Goal: Information Seeking & Learning: Find specific fact

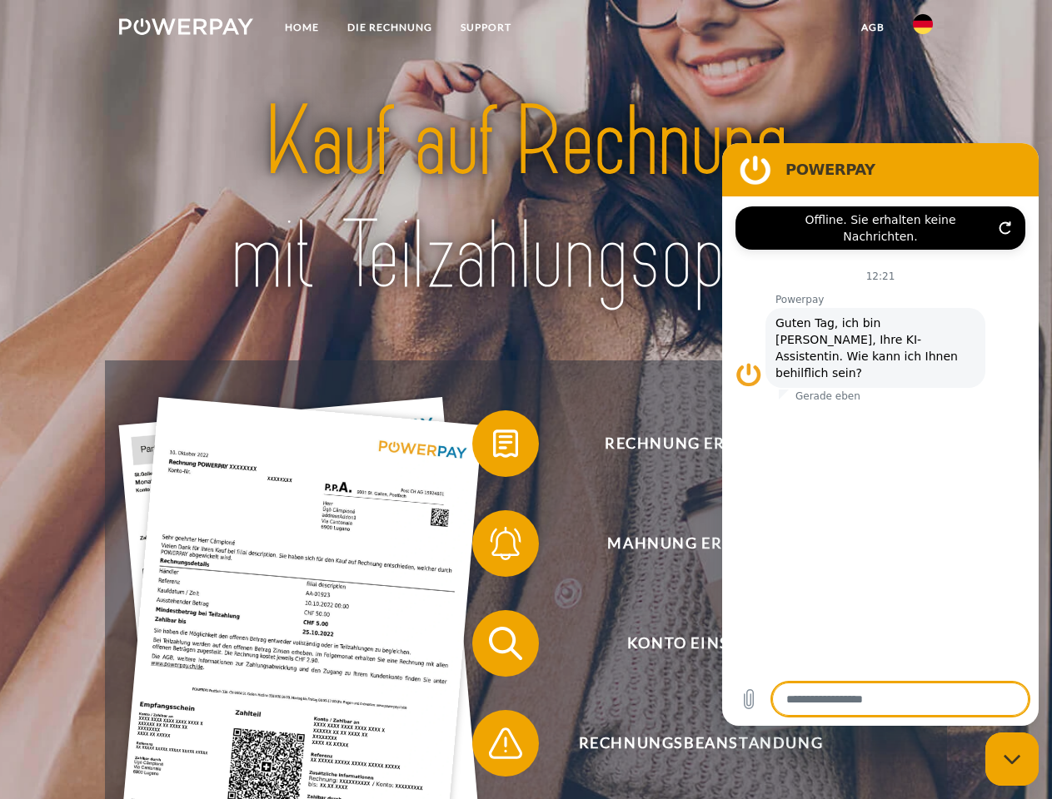
click at [186, 29] on img at bounding box center [186, 26] width 134 height 17
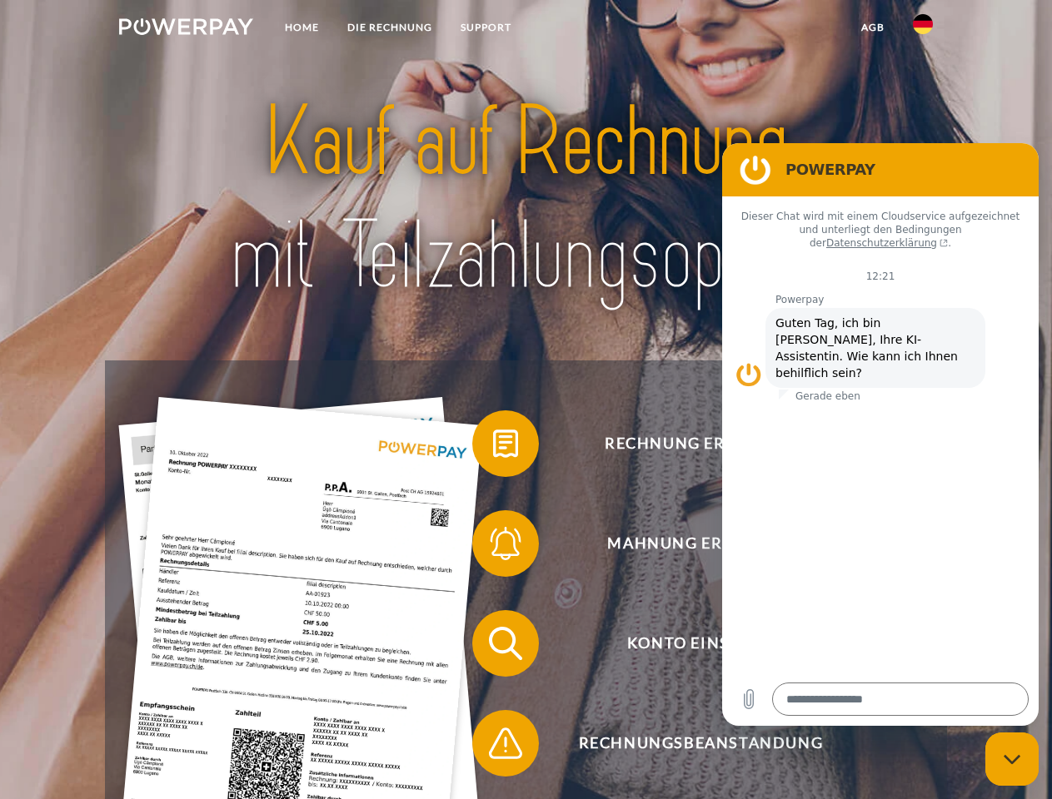
click at [923, 29] on img at bounding box center [923, 24] width 20 height 20
click at [872, 27] on link "agb" at bounding box center [873, 27] width 52 height 30
click at [493, 447] on span at bounding box center [480, 443] width 83 height 83
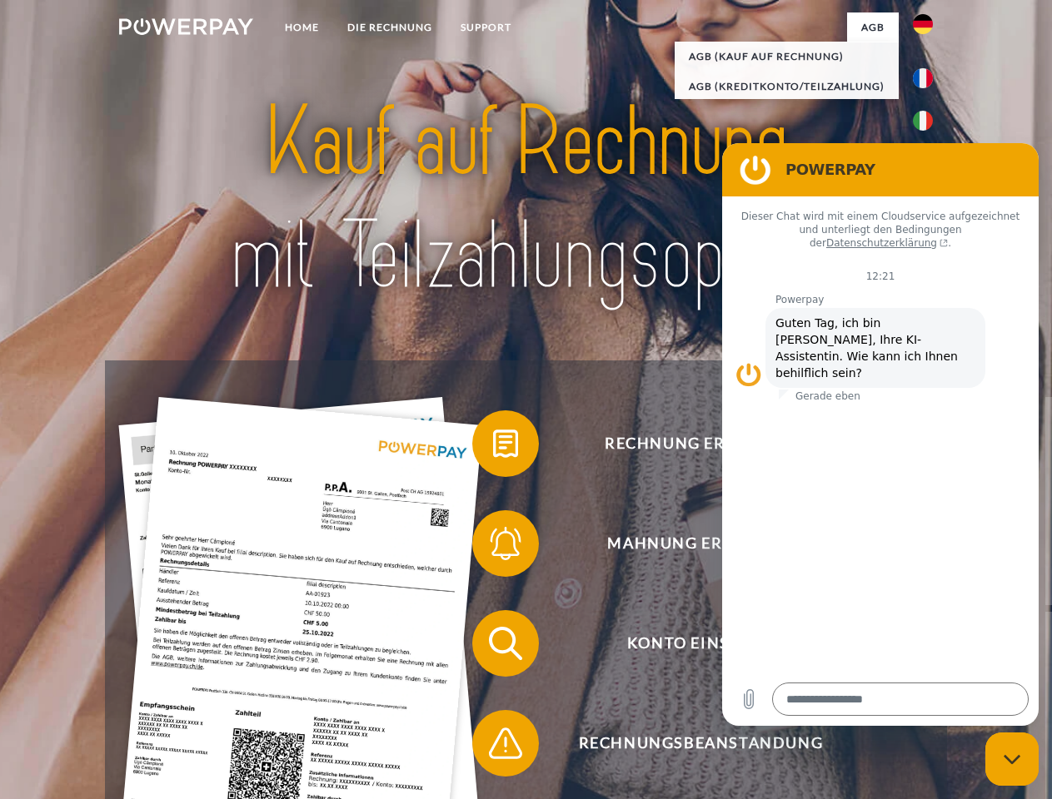
click at [493, 547] on span at bounding box center [480, 543] width 83 height 83
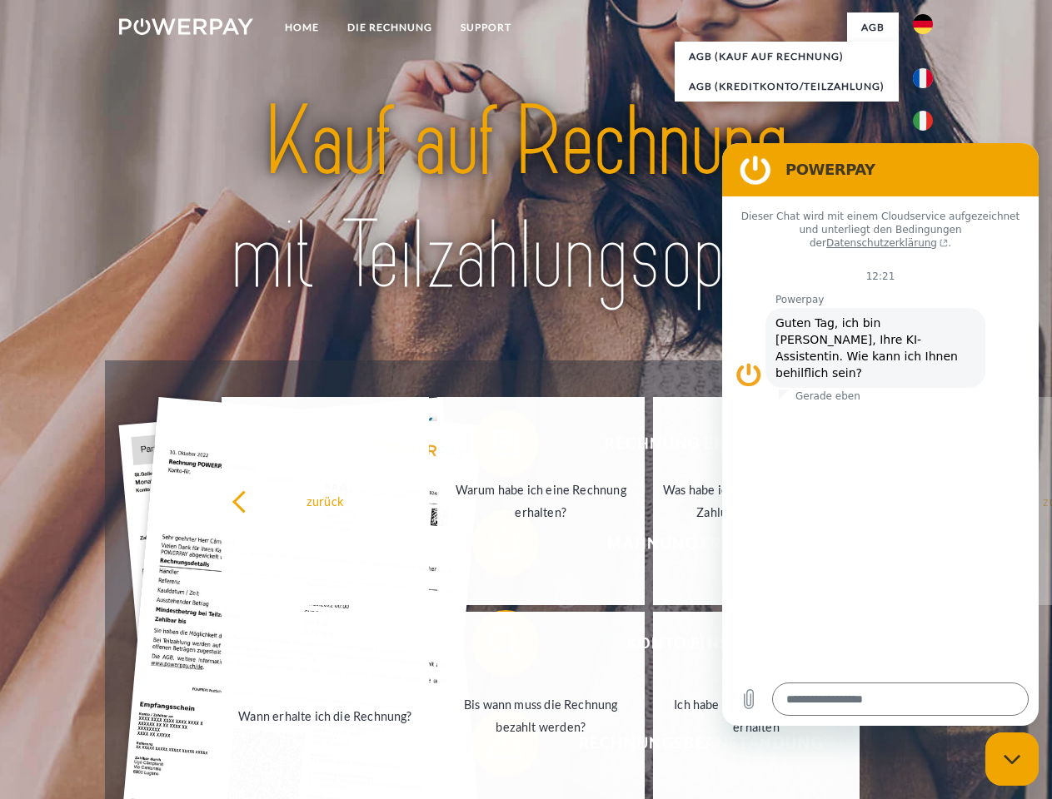
click at [493, 647] on link "Bis wann muss die Rechnung bezahlt werden?" at bounding box center [540, 716] width 207 height 208
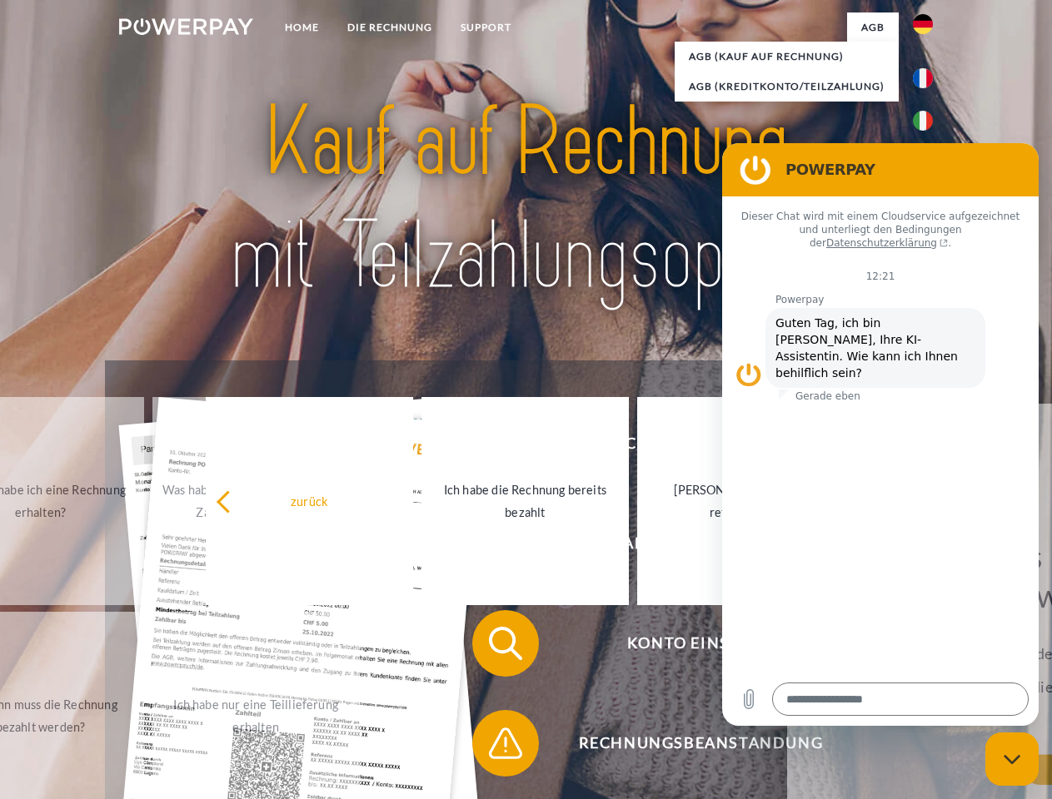
click at [493, 747] on span at bounding box center [480, 743] width 83 height 83
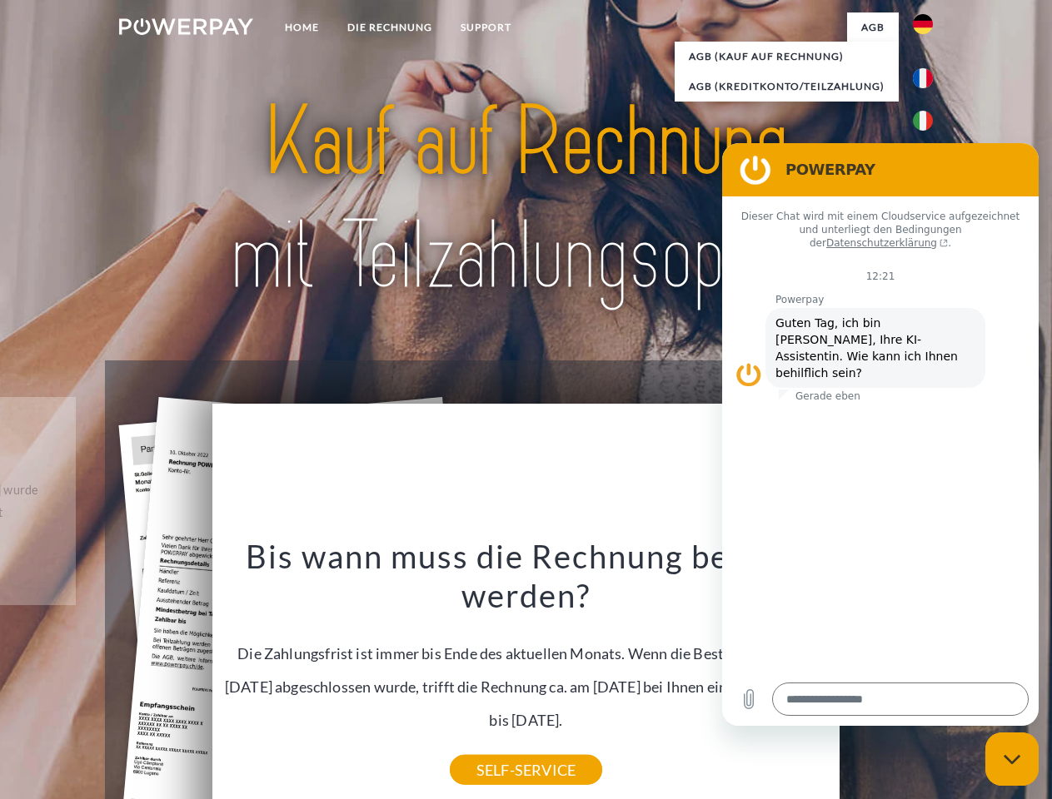
click at [1012, 759] on icon "Messaging-Fenster schließen" at bounding box center [1011, 759] width 17 height 11
type textarea "*"
